Goal: Task Accomplishment & Management: Use online tool/utility

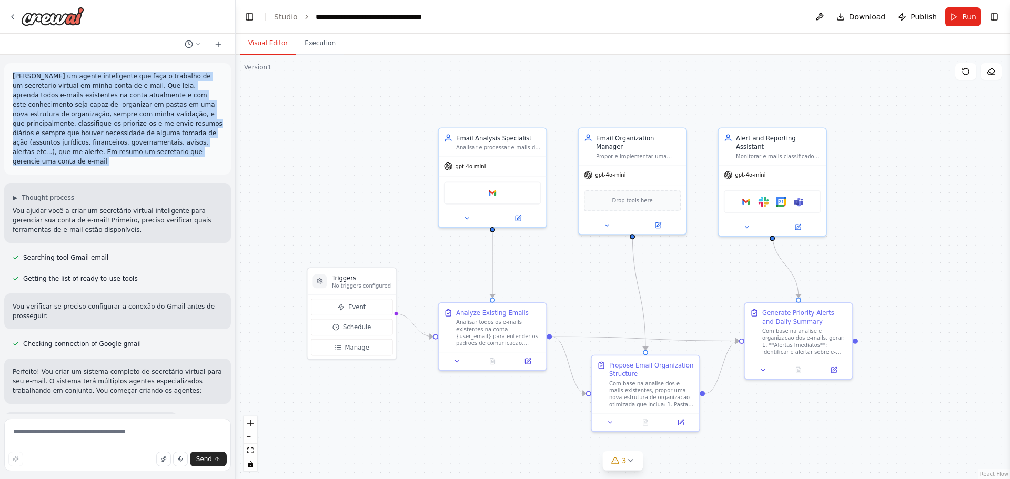
click at [339, 164] on div ".deletable-edge-delete-btn { width: 20px; height: 20px; border: 0px solid #ffff…" at bounding box center [623, 267] width 774 height 424
click at [328, 153] on div ".deletable-edge-delete-btn { width: 20px; height: 20px; border: 0px solid #ffff…" at bounding box center [623, 267] width 774 height 424
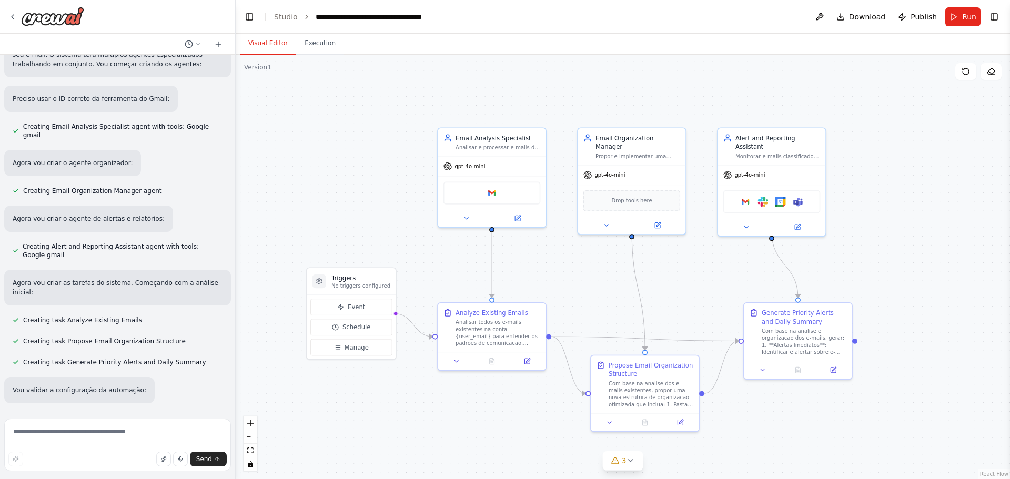
scroll to position [330, 0]
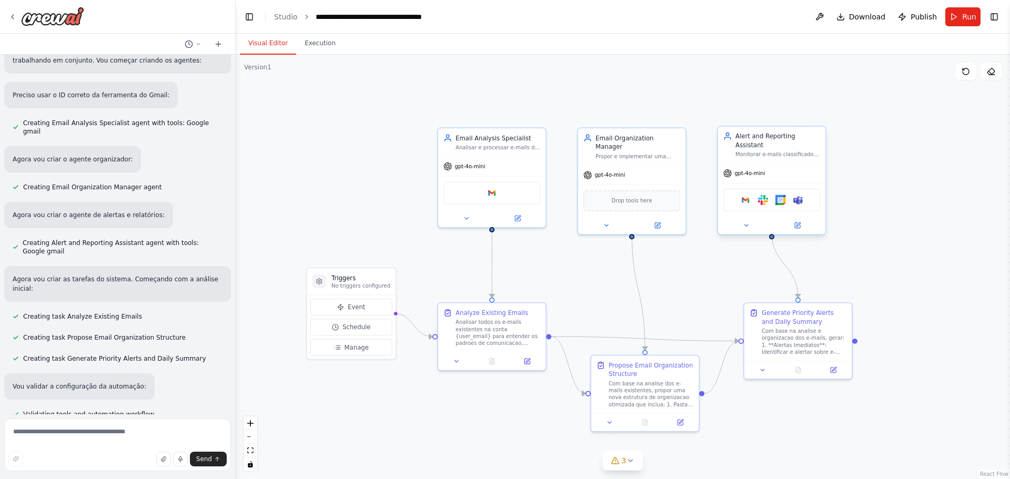
click at [753, 191] on div "Google gmail Slack Google calendar Microsoft teams" at bounding box center [771, 200] width 97 height 23
click at [747, 197] on div "Google gmail Slack Google calendar Microsoft teams" at bounding box center [771, 200] width 97 height 23
click at [749, 195] on img at bounding box center [745, 200] width 11 height 11
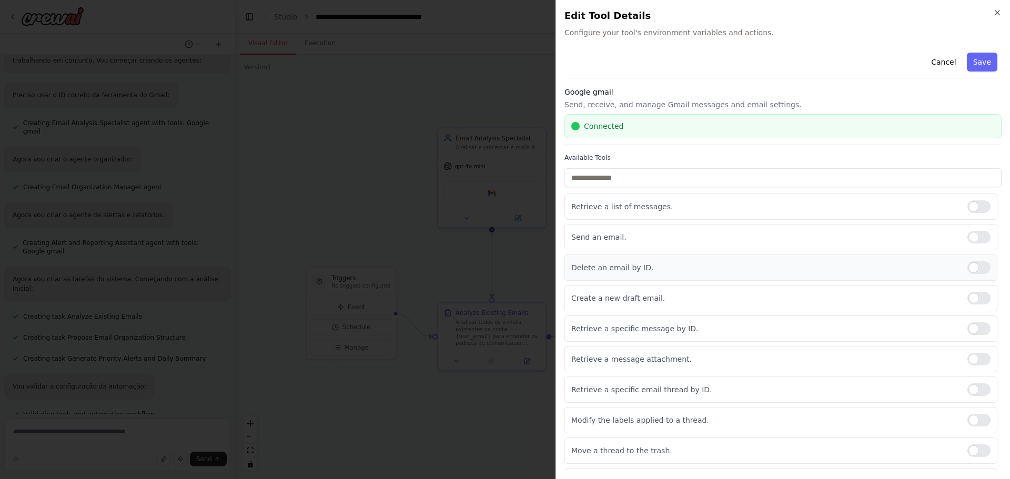
scroll to position [24, 0]
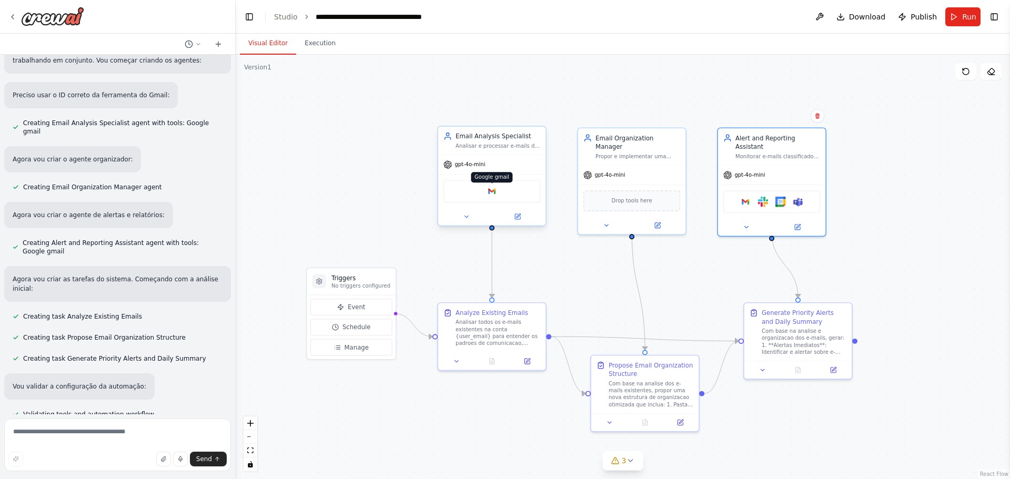
click at [491, 196] on img at bounding box center [492, 191] width 11 height 11
click at [743, 196] on img at bounding box center [745, 200] width 11 height 11
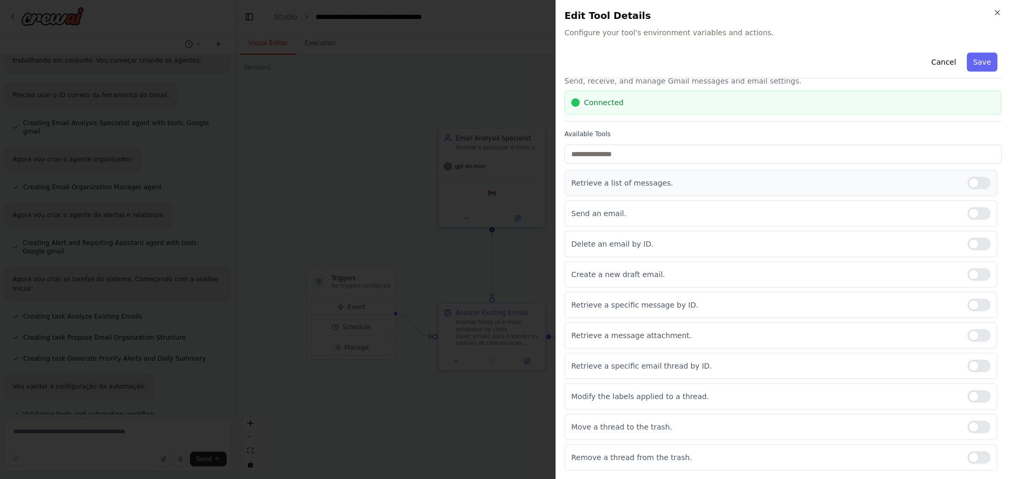
click at [972, 187] on div at bounding box center [978, 183] width 23 height 13
click at [967, 212] on div at bounding box center [978, 213] width 23 height 13
click at [968, 273] on div at bounding box center [978, 274] width 23 height 13
click at [968, 299] on div "Retrieve a specific message by ID." at bounding box center [780, 305] width 433 height 26
click at [968, 300] on div at bounding box center [978, 305] width 23 height 13
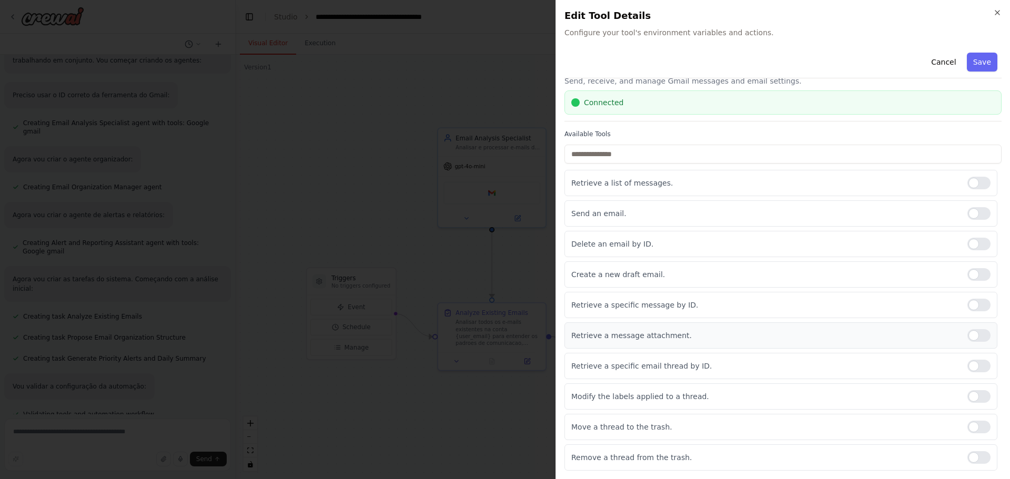
click at [971, 331] on div at bounding box center [978, 335] width 23 height 13
click at [972, 363] on div at bounding box center [978, 366] width 23 height 13
click at [975, 396] on div at bounding box center [978, 396] width 23 height 13
click at [973, 71] on button "Save" at bounding box center [982, 62] width 31 height 19
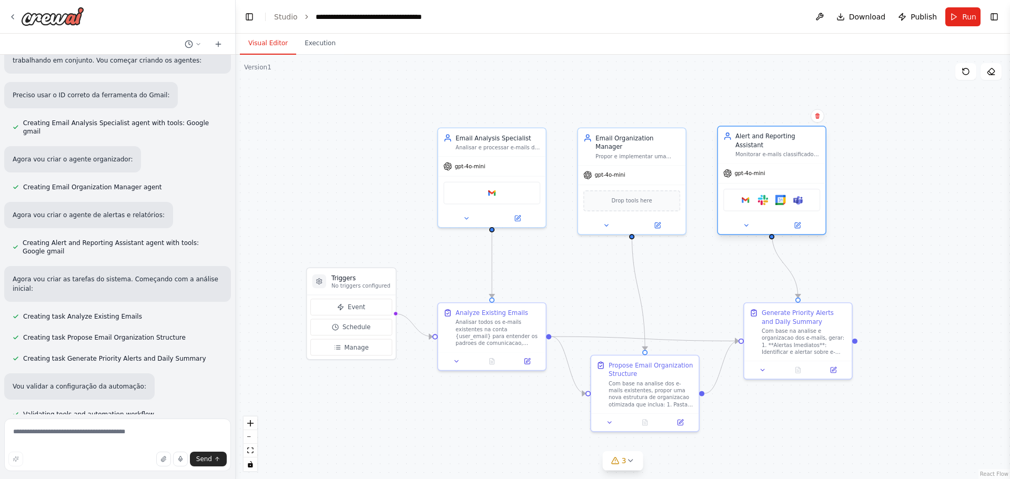
click at [782, 199] on div "Google gmail Slack Google calendar Microsoft teams" at bounding box center [771, 200] width 97 height 23
click at [781, 195] on img at bounding box center [780, 200] width 11 height 11
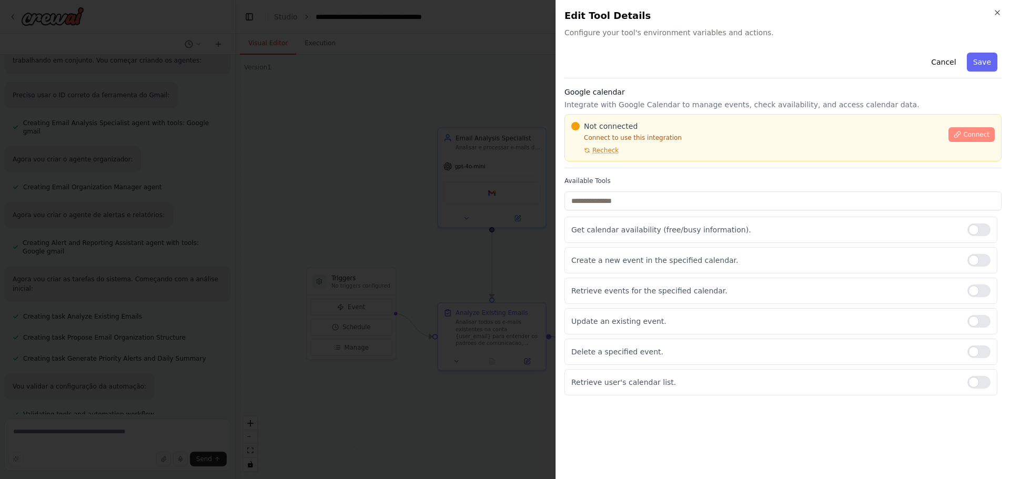
click at [987, 128] on button "Connect" at bounding box center [971, 134] width 46 height 15
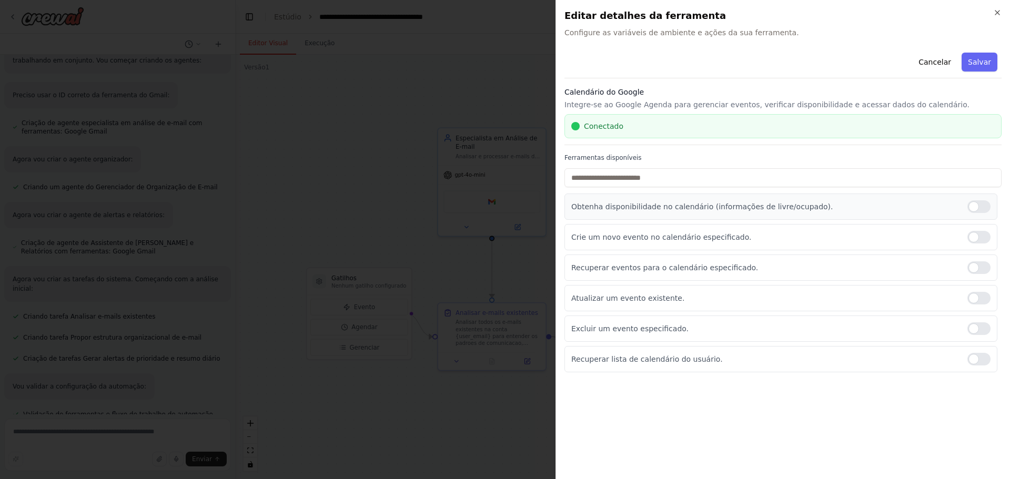
click at [987, 207] on div at bounding box center [978, 206] width 23 height 13
click at [982, 268] on div at bounding box center [978, 267] width 23 height 13
click at [985, 298] on div at bounding box center [978, 298] width 23 height 13
click at [982, 333] on div at bounding box center [978, 328] width 23 height 13
click at [979, 356] on div at bounding box center [978, 359] width 23 height 13
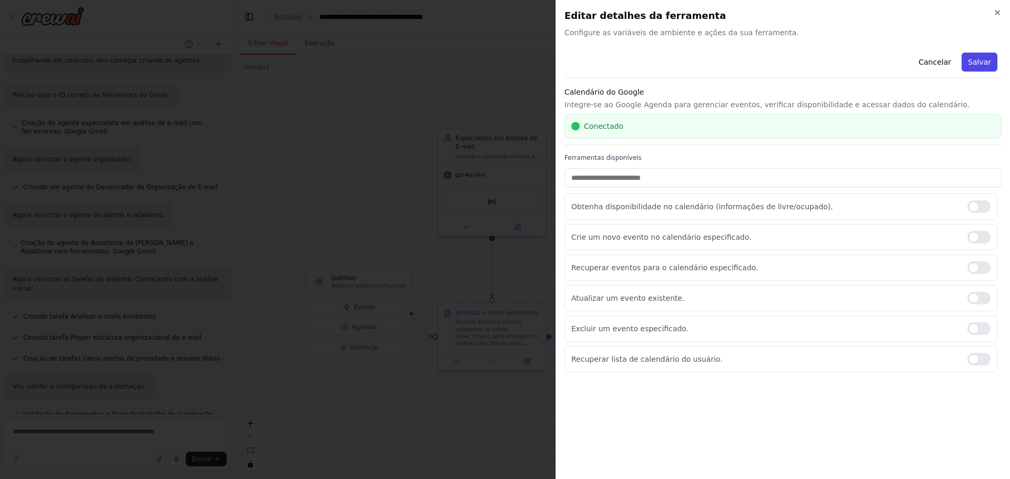
click at [985, 68] on button "Salvar" at bounding box center [979, 62] width 36 height 19
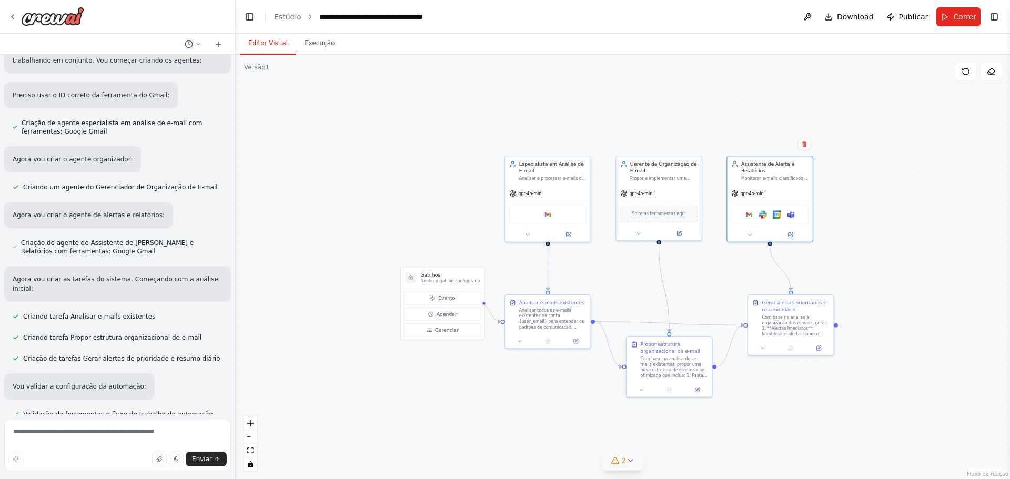
click at [629, 457] on icon at bounding box center [630, 461] width 8 height 8
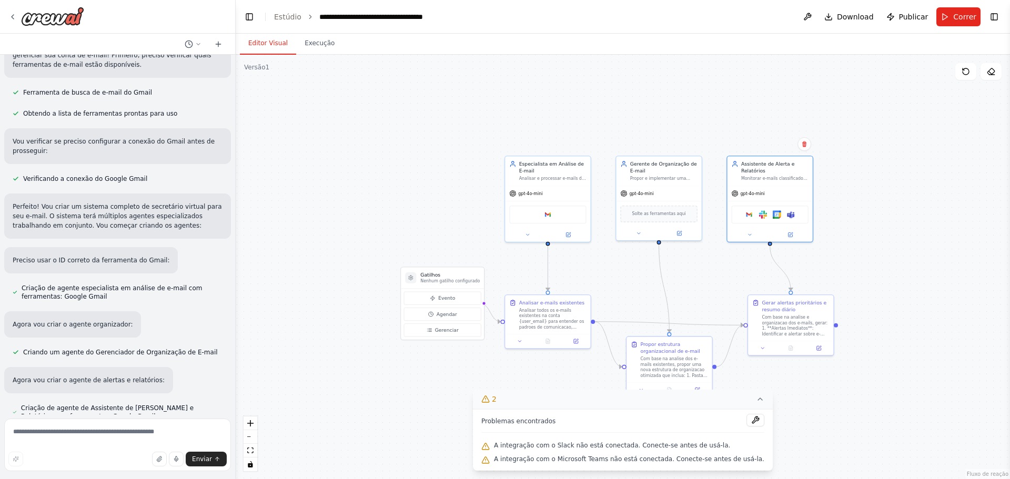
scroll to position [0, 0]
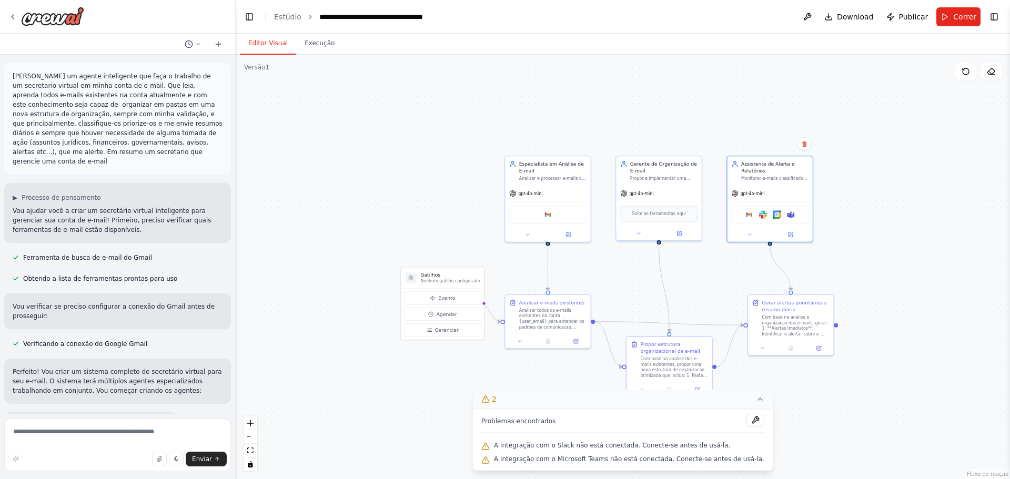
click at [95, 102] on p "[PERSON_NAME] um agente inteligente que faça o trabalho de um secretario virtua…" at bounding box center [118, 119] width 210 height 95
click at [96, 102] on p "[PERSON_NAME] um agente inteligente que faça o trabalho de um secretario virtua…" at bounding box center [118, 119] width 210 height 95
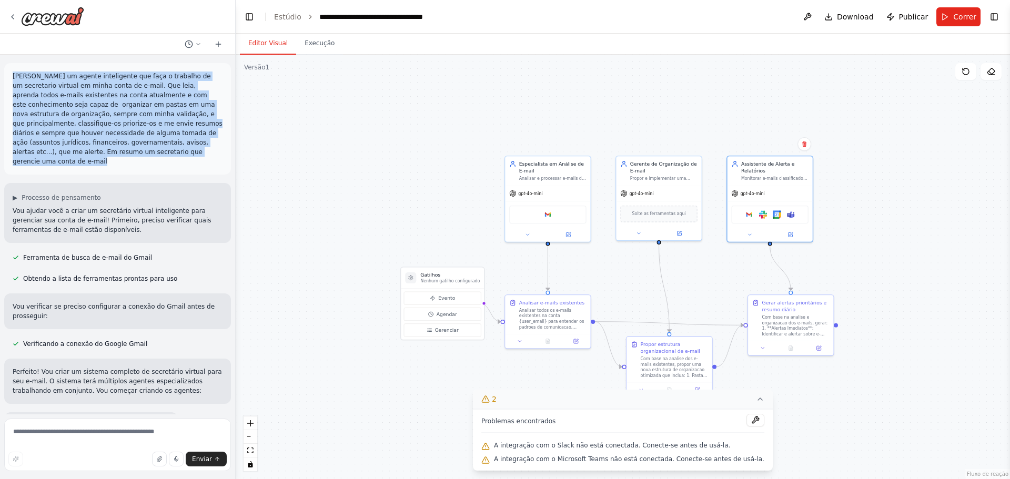
click at [96, 102] on p "[PERSON_NAME] um agente inteligente que faça o trabalho de um secretario virtua…" at bounding box center [118, 119] width 210 height 95
copy p "[PERSON_NAME] um agente inteligente que faça o trabalho de um secretario virtua…"
